Goal: Find specific page/section: Find specific page/section

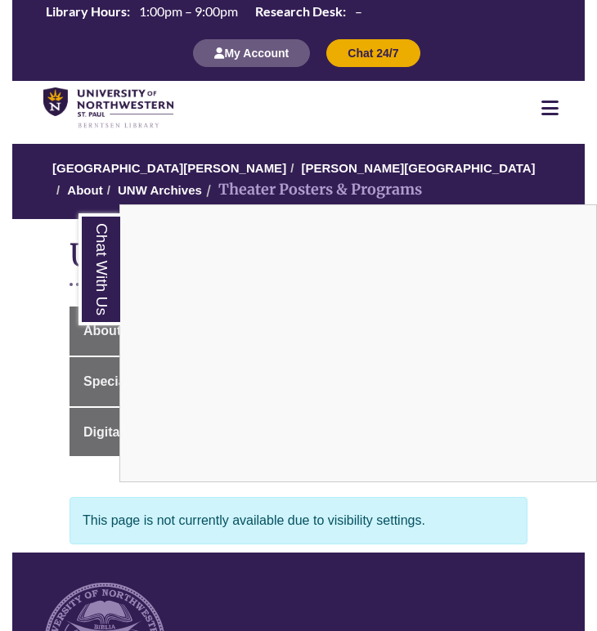
click at [29, 494] on div "Chat With Us" at bounding box center [298, 315] width 597 height 631
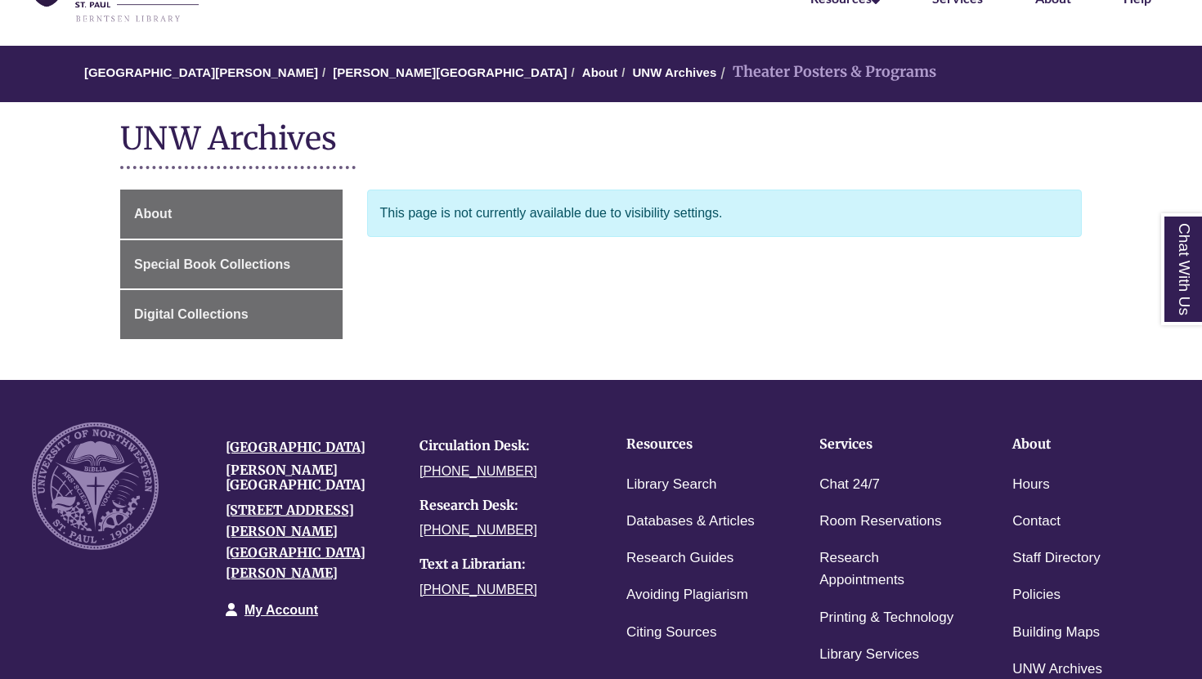
scroll to position [96, 0]
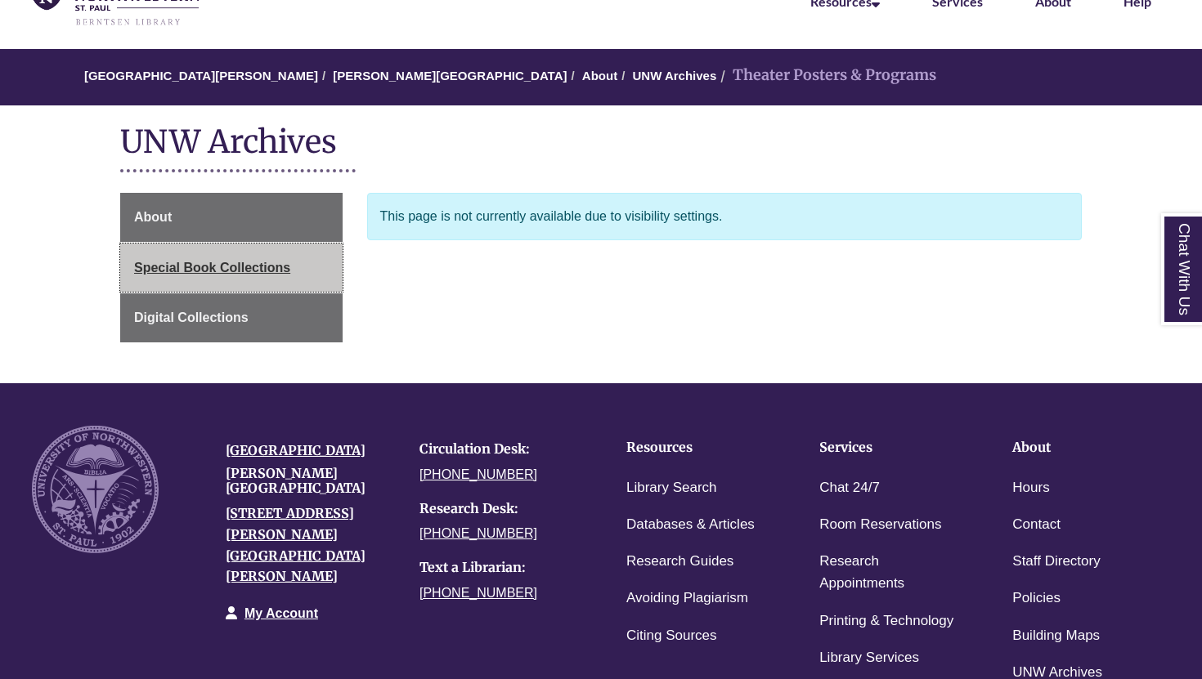
click at [171, 272] on span "Special Book Collections" at bounding box center [212, 268] width 156 height 14
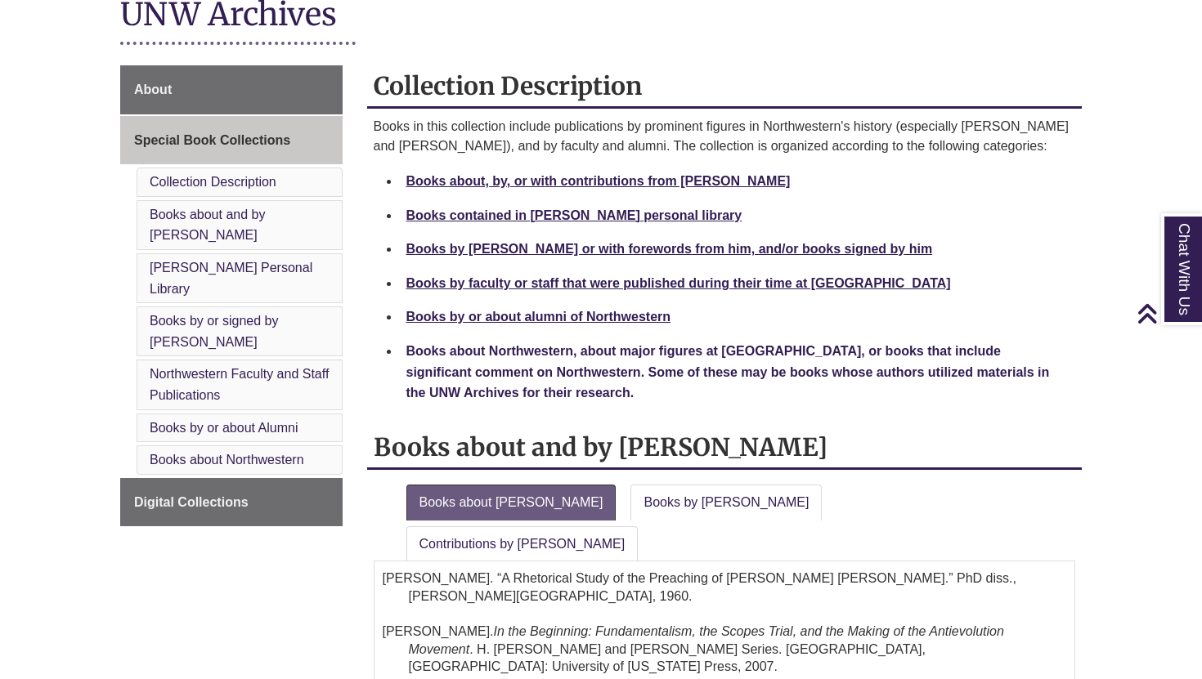
scroll to position [211, 0]
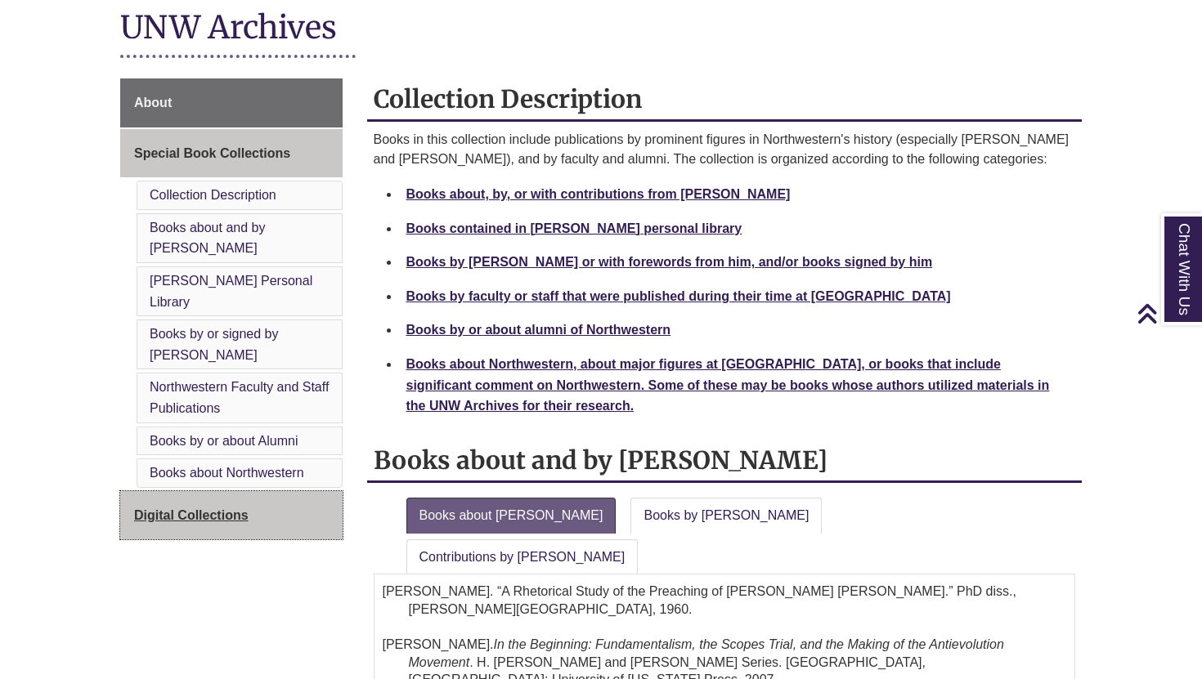
click at [232, 508] on span "Digital Collections" at bounding box center [191, 515] width 114 height 14
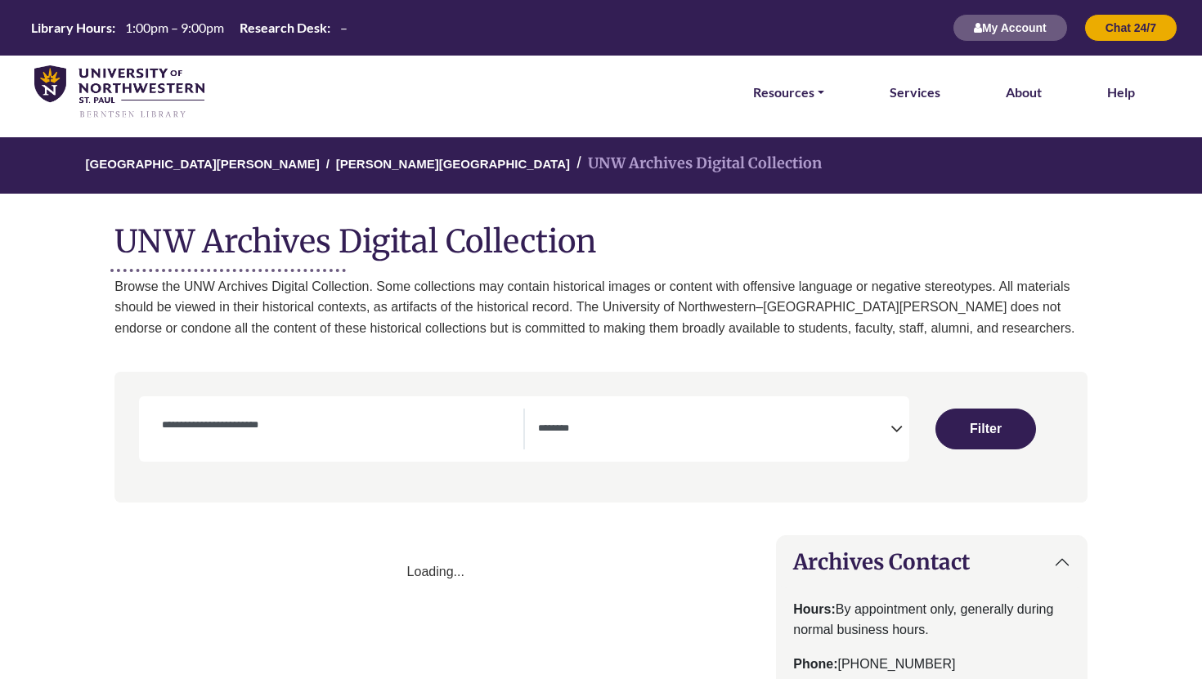
select select "Database Subject Filter"
